Goal: Information Seeking & Learning: Learn about a topic

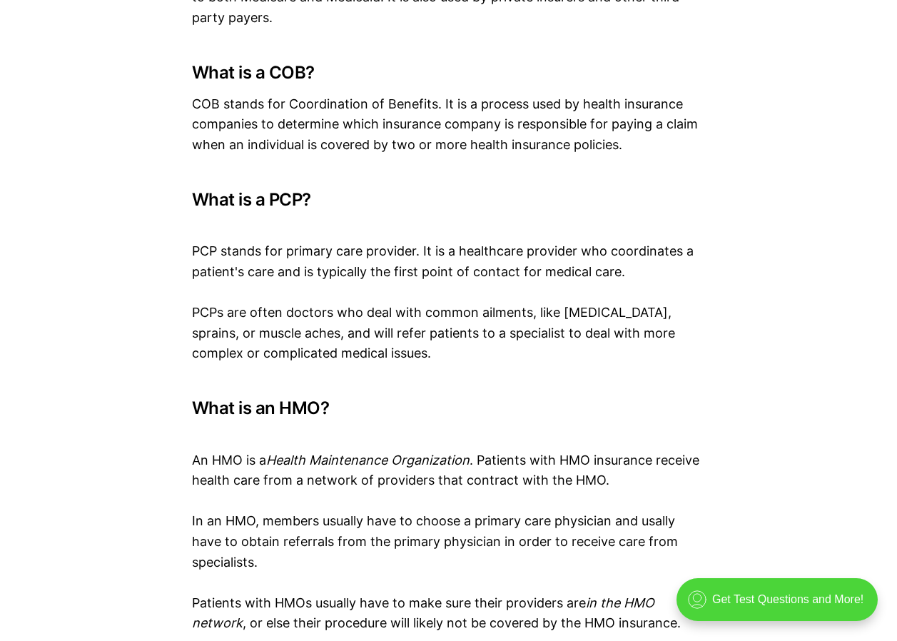
scroll to position [3854, 0]
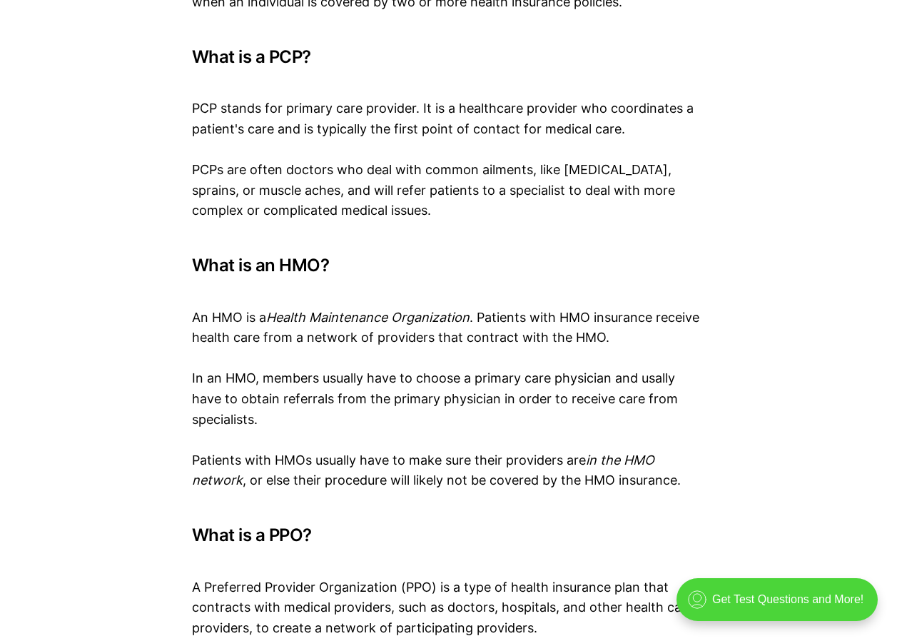
click at [276, 310] on em "Health Maintenance Organization" at bounding box center [367, 317] width 203 height 15
drag, startPoint x: 271, startPoint y: 251, endPoint x: 473, endPoint y: 257, distance: 202.1
click at [473, 287] on p "An HMO is a Health Maintenance Organization . Patients with HMO insurance recei…" at bounding box center [449, 317] width 514 height 61
copy em "Health Maintenance Organization"
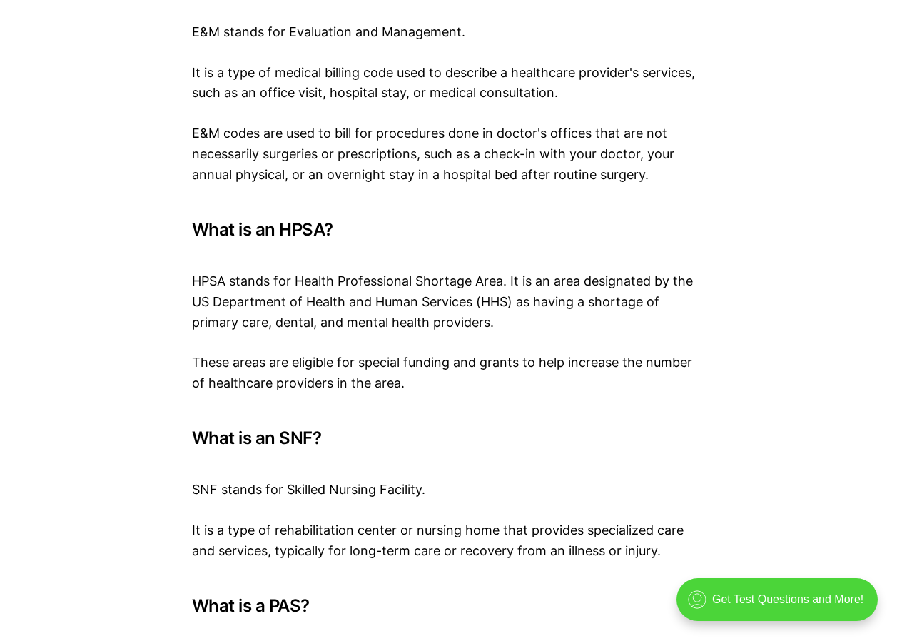
scroll to position [4640, 0]
drag, startPoint x: 287, startPoint y: 426, endPoint x: 422, endPoint y: 424, distance: 134.9
click at [422, 459] on p "SNF stands for Skilled Nursing Facility." at bounding box center [449, 479] width 514 height 41
copy p "Skilled Nursing Facility"
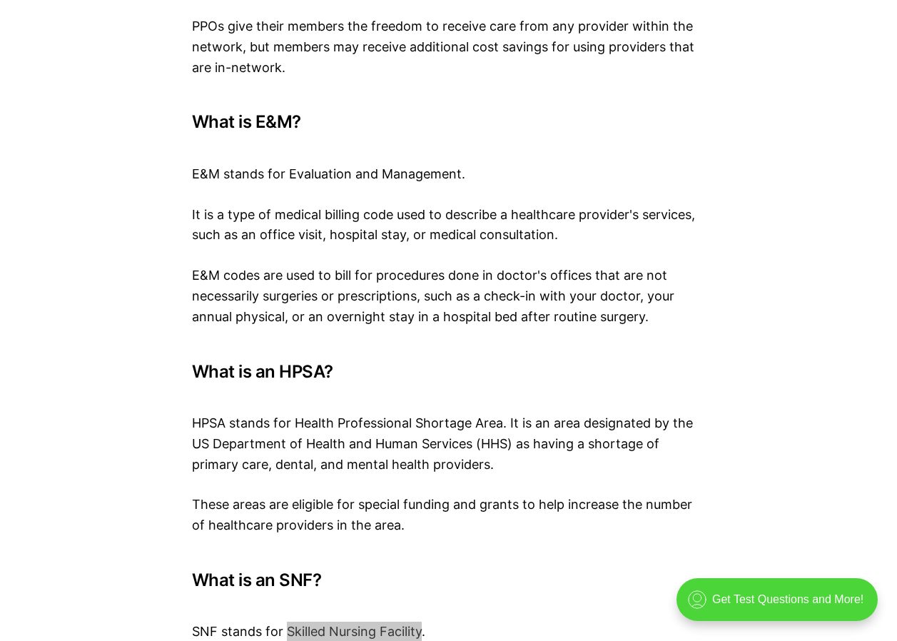
scroll to position [4283, 0]
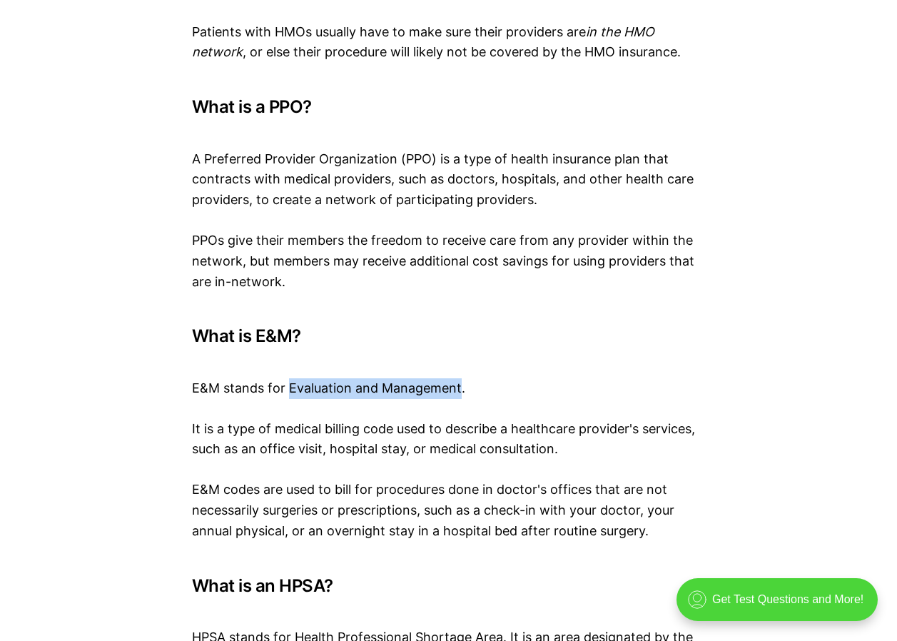
drag, startPoint x: 287, startPoint y: 327, endPoint x: 460, endPoint y: 338, distance: 173.8
copy p "Evaluation and Management"
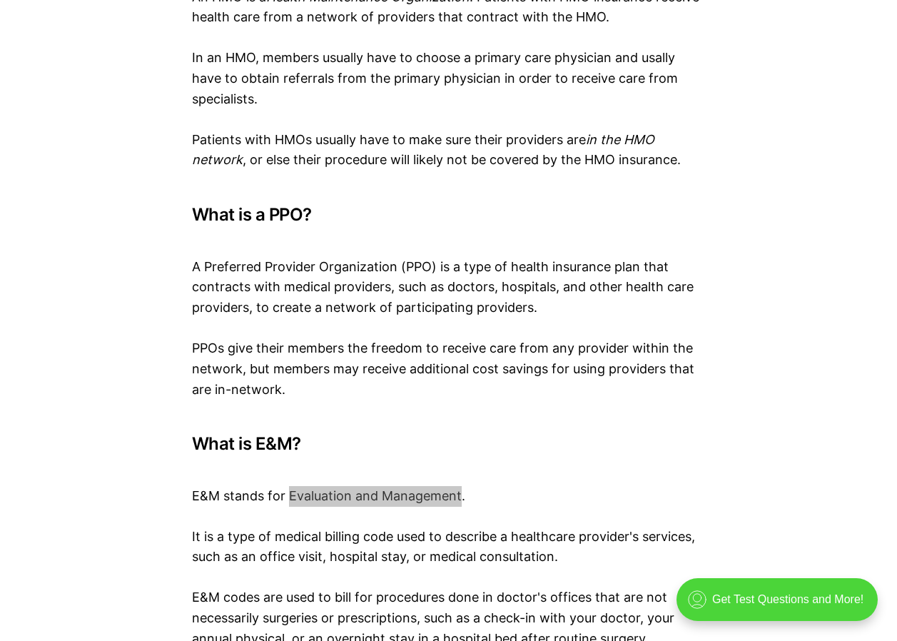
scroll to position [4069, 0]
